Goal: Find specific page/section: Find specific page/section

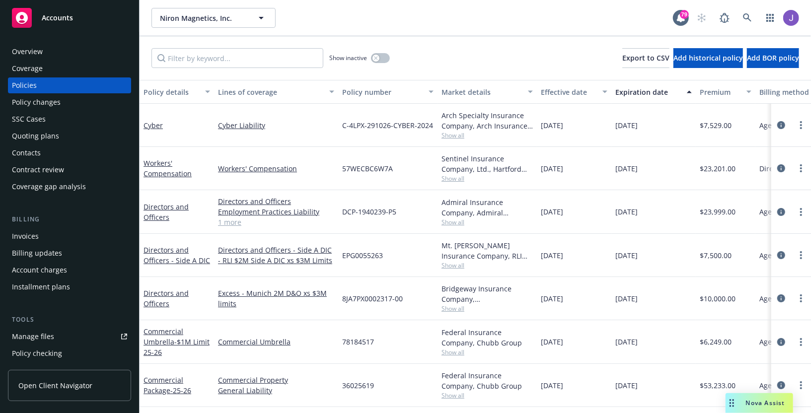
scroll to position [33, 0]
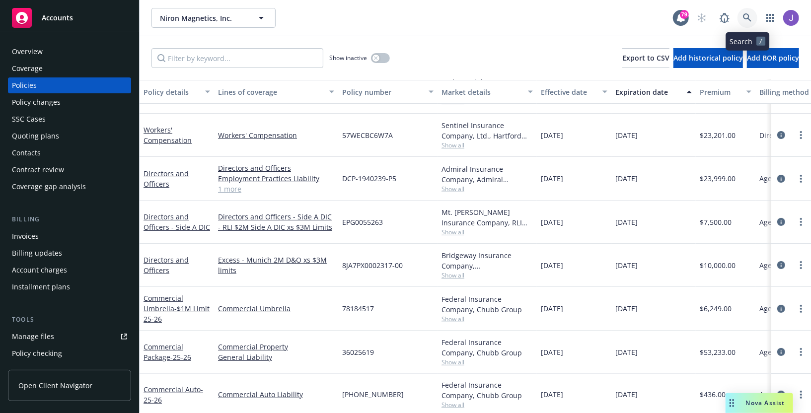
click at [748, 11] on link at bounding box center [747, 18] width 20 height 20
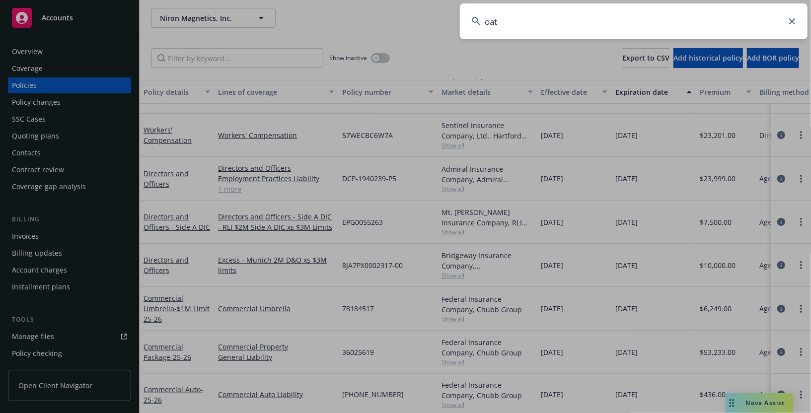
type input "oath"
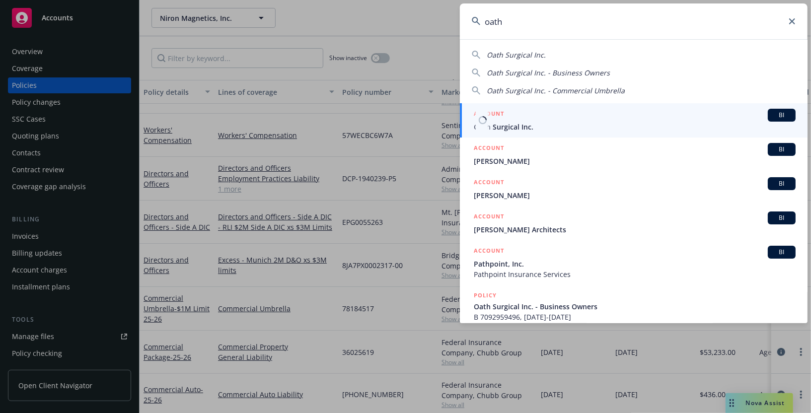
click at [617, 127] on span "Oath Surgical Inc." at bounding box center [635, 127] width 322 height 10
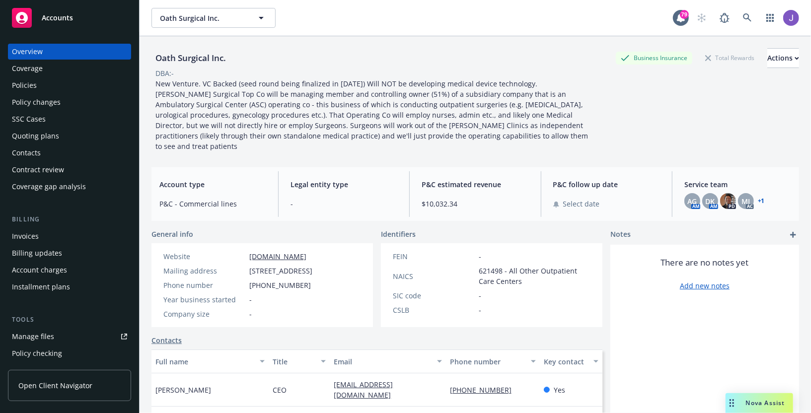
click at [62, 85] on div "Policies" at bounding box center [69, 85] width 115 height 16
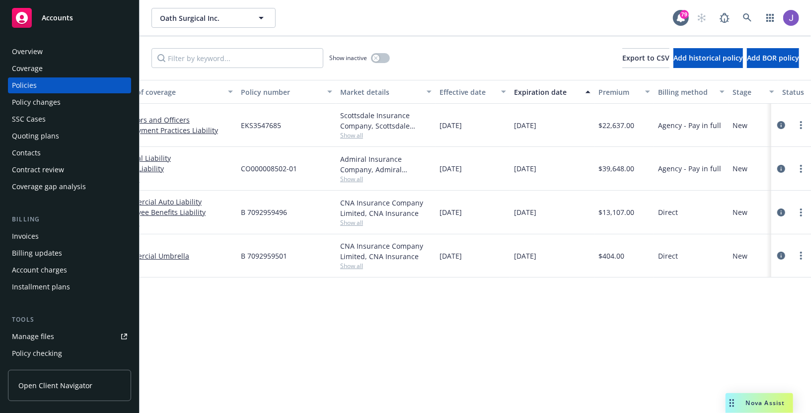
scroll to position [0, 102]
click at [279, 274] on div "B 7092959501" at bounding box center [285, 255] width 99 height 43
